Goal: Task Accomplishment & Management: Use online tool/utility

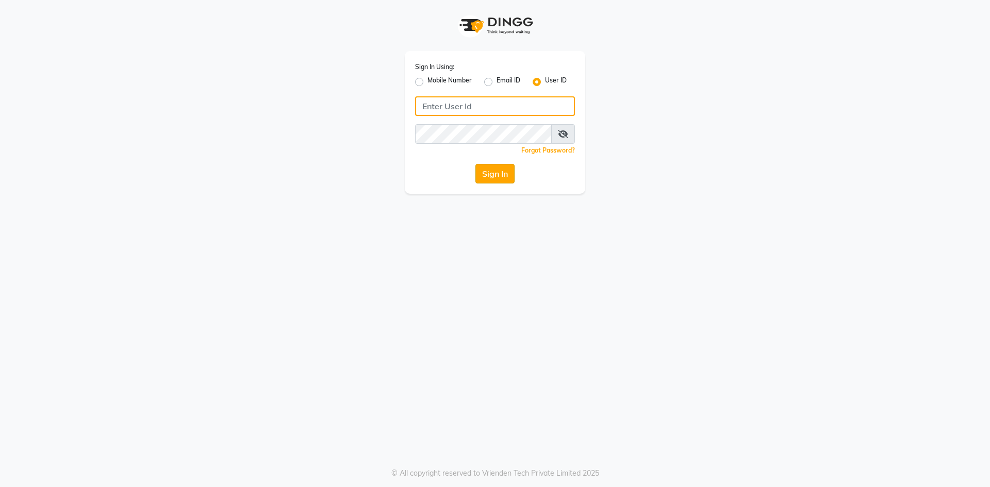
type input "e2600-01"
click at [489, 171] on button "Sign In" at bounding box center [494, 174] width 39 height 20
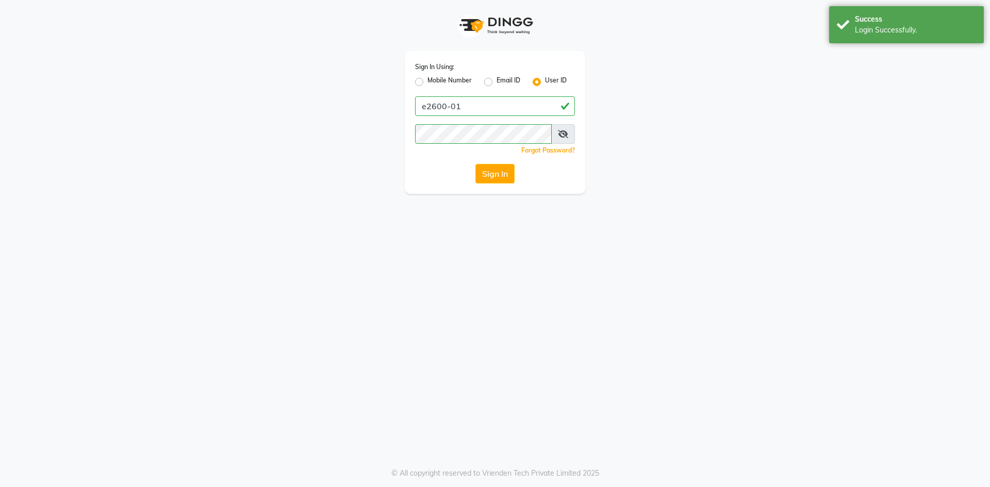
select select "service"
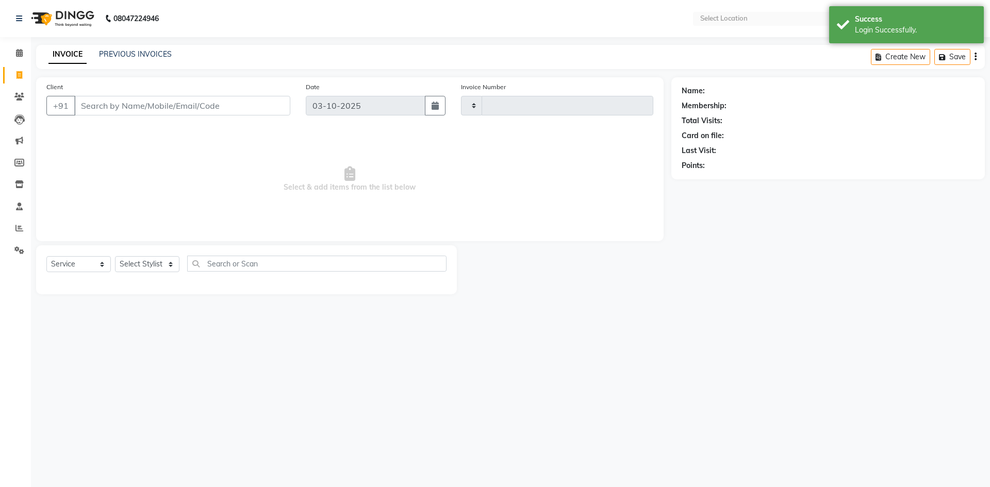
type input "2261"
select select "en"
select select "6011"
click at [16, 50] on icon at bounding box center [19, 53] width 7 height 8
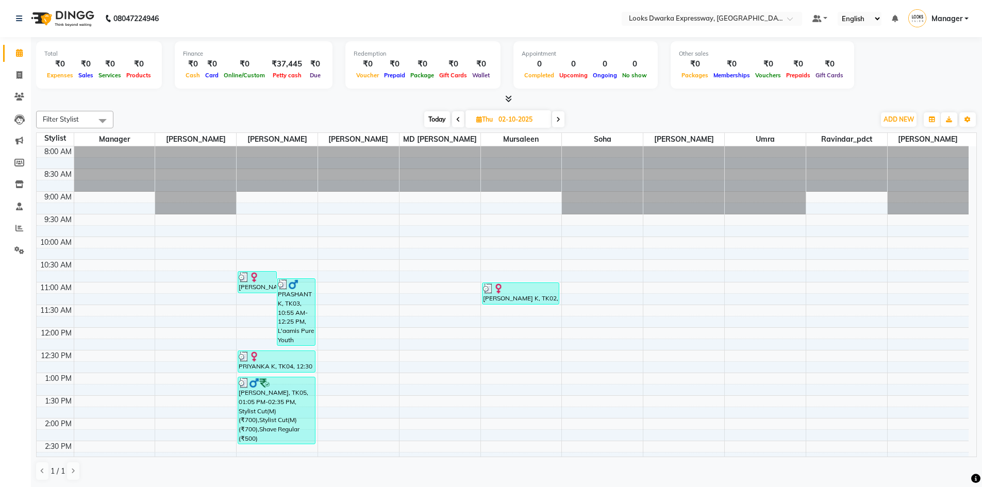
click at [558, 119] on icon at bounding box center [558, 120] width 4 height 6
type input "03-10-2025"
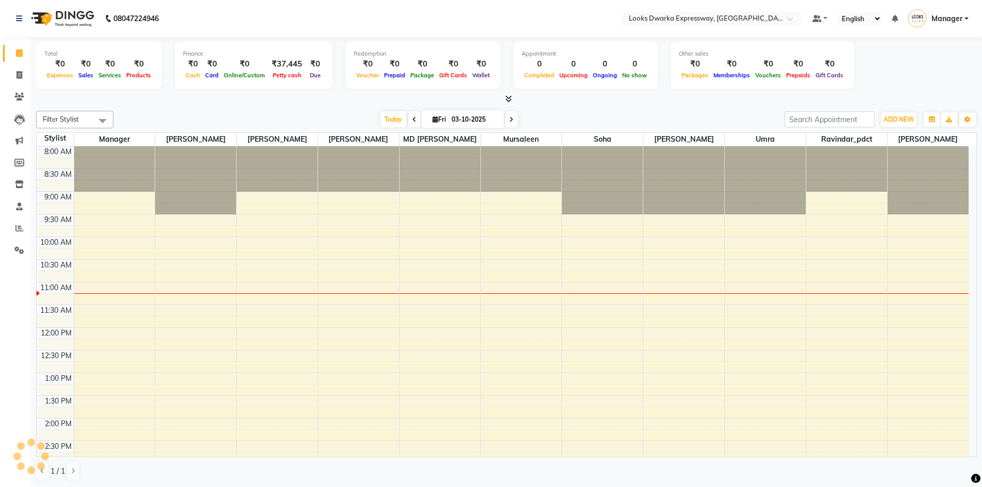
scroll to position [137, 0]
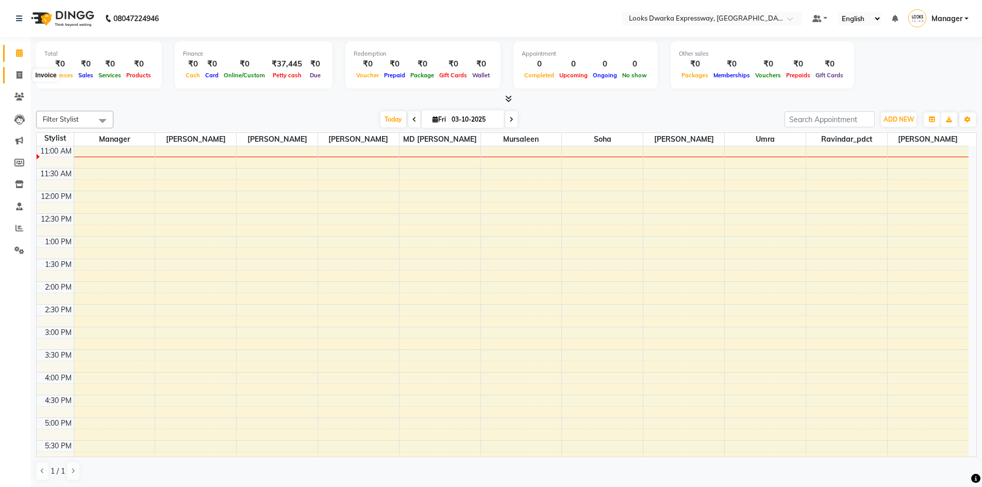
click at [22, 77] on icon at bounding box center [19, 75] width 6 height 8
select select "service"
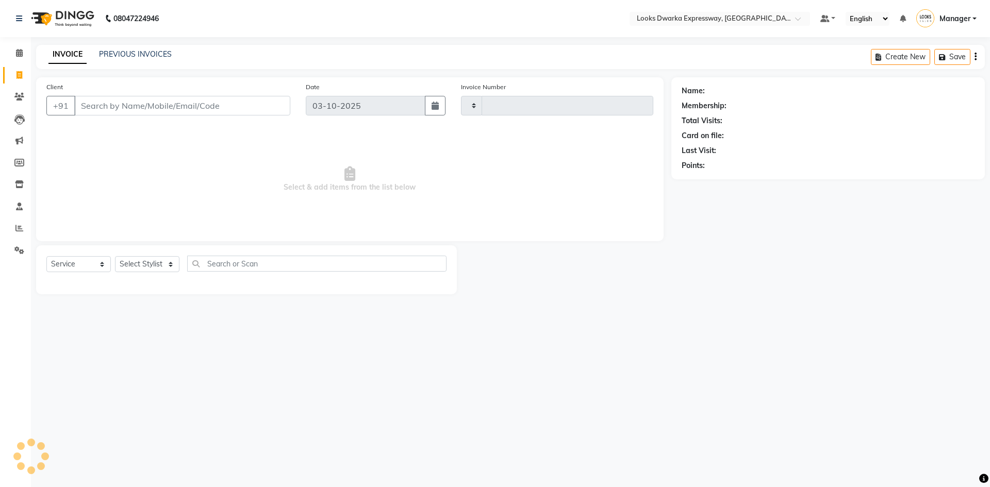
type input "2261"
select select "6011"
click at [149, 53] on link "PREVIOUS INVOICES" at bounding box center [135, 53] width 73 height 9
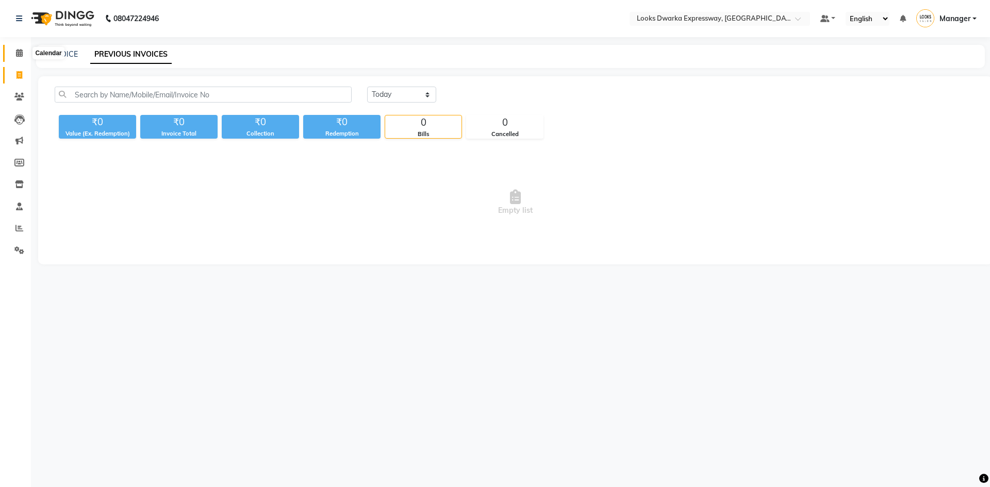
click at [21, 55] on icon at bounding box center [19, 53] width 7 height 8
